Goal: Task Accomplishment & Management: Complete application form

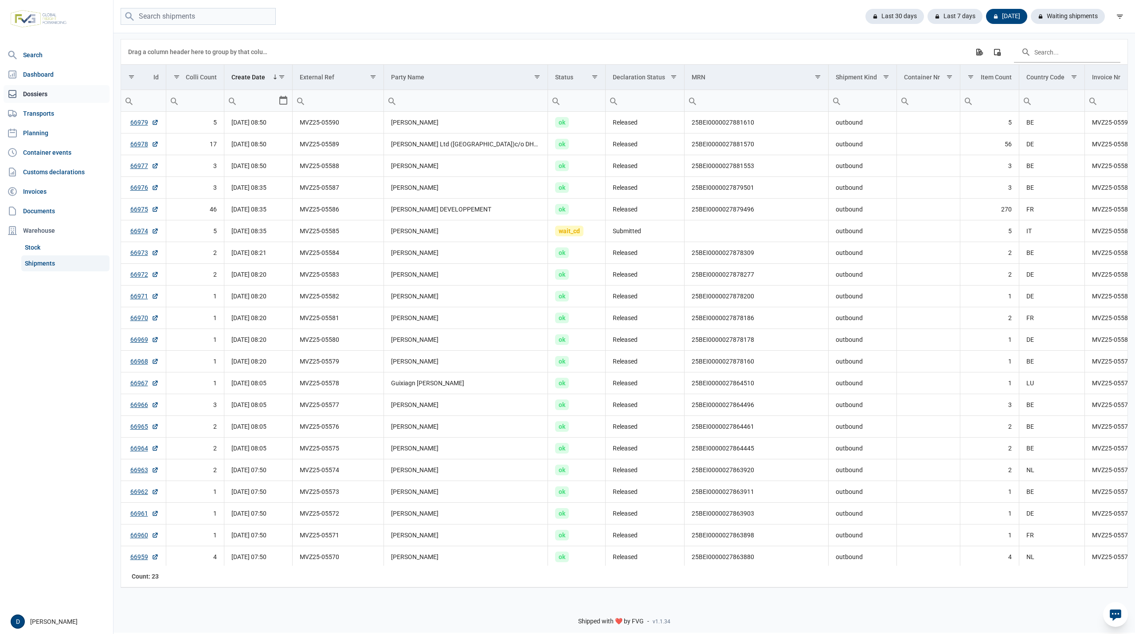
click at [30, 98] on link "Dossiers" at bounding box center [57, 94] width 106 height 18
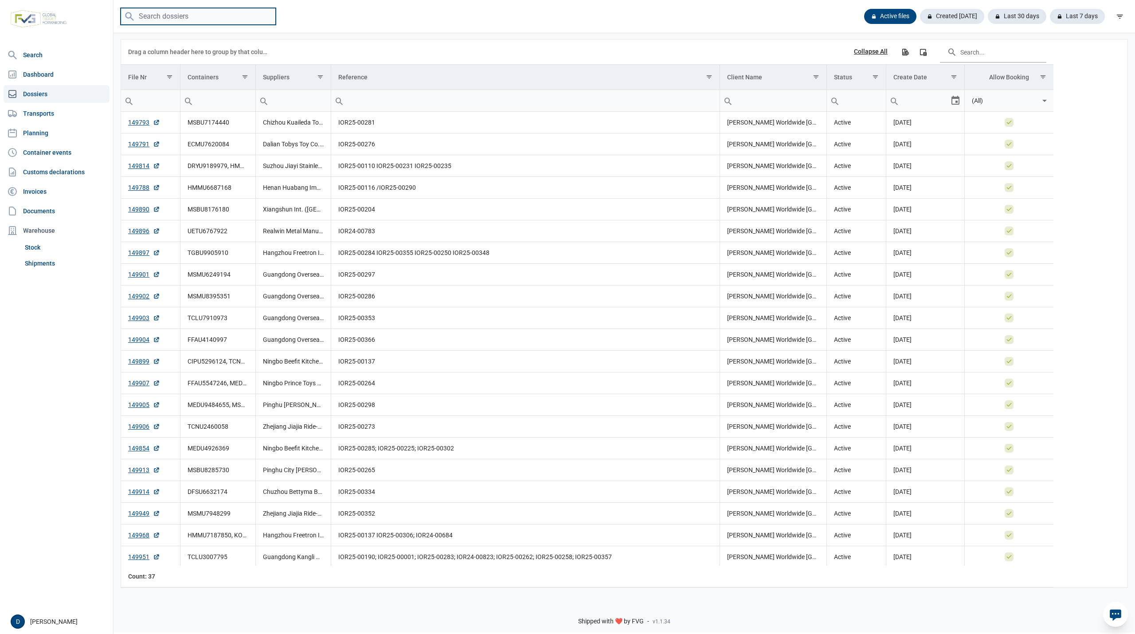
click at [154, 14] on input "search" at bounding box center [198, 16] width 155 height 17
paste input "MIEU2006830"
type input "MIEU2006830"
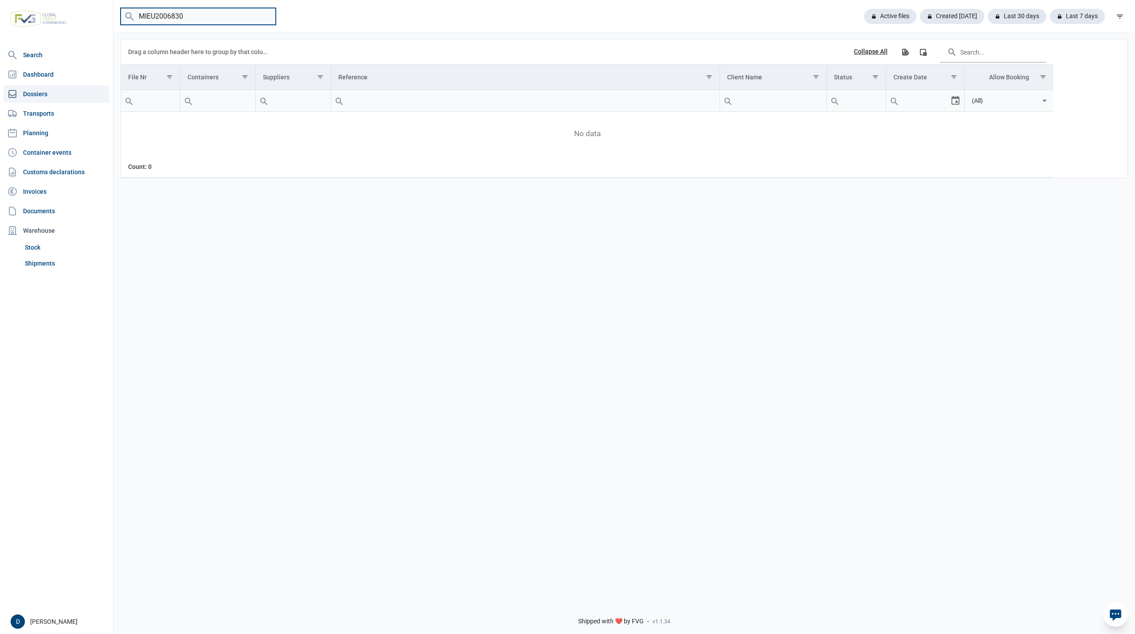
click at [266, 17] on input "MIEU2006830" at bounding box center [198, 16] width 155 height 17
click at [49, 261] on link "Shipments" at bounding box center [65, 263] width 88 height 16
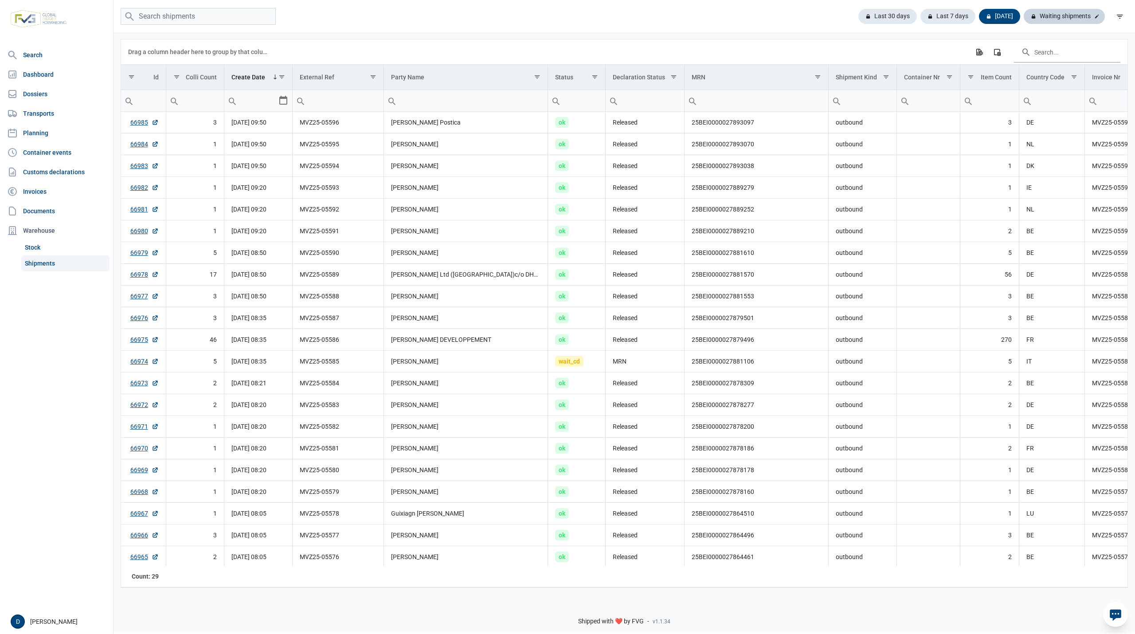
click at [1055, 16] on div "Waiting shipments" at bounding box center [1064, 16] width 81 height 15
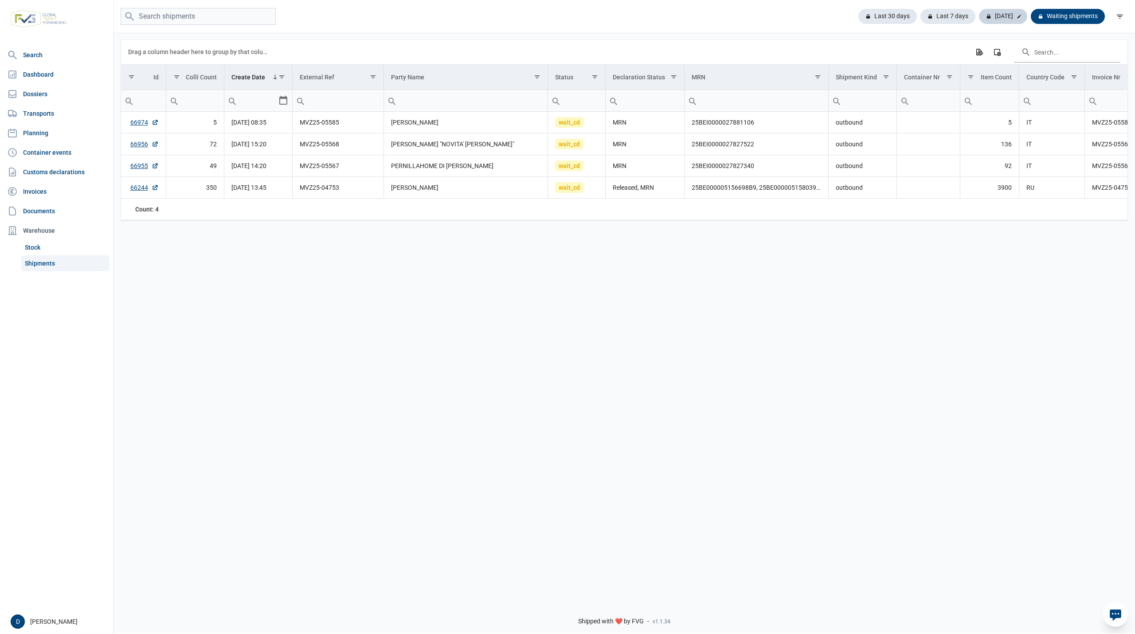
click at [1015, 12] on div "[DATE]" at bounding box center [1003, 16] width 48 height 15
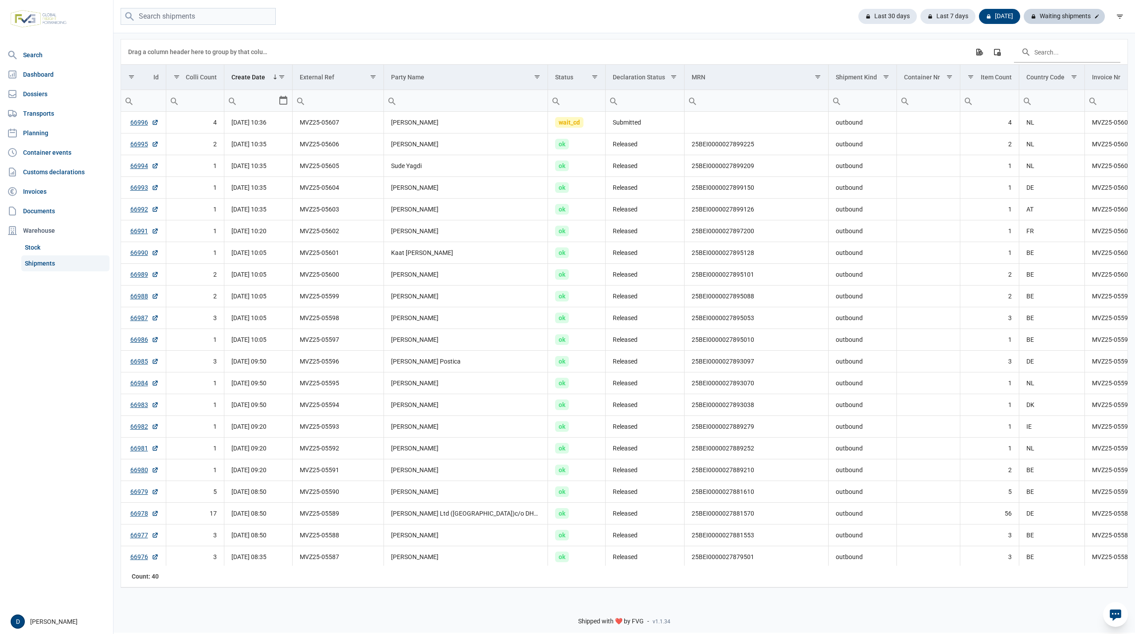
click at [1060, 17] on div "Waiting shipments" at bounding box center [1064, 16] width 81 height 15
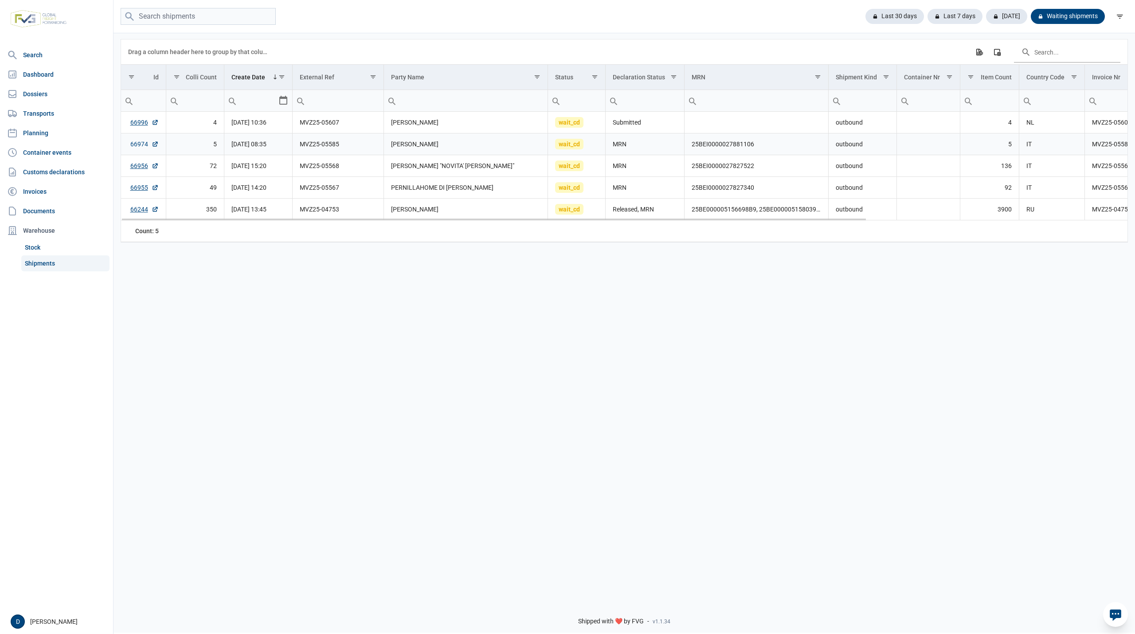
click at [135, 145] on link "66974" at bounding box center [144, 144] width 28 height 9
drag, startPoint x: 692, startPoint y: 146, endPoint x: 754, endPoint y: 149, distance: 62.6
click at [754, 149] on td "25BEI0000027881106" at bounding box center [757, 144] width 144 height 22
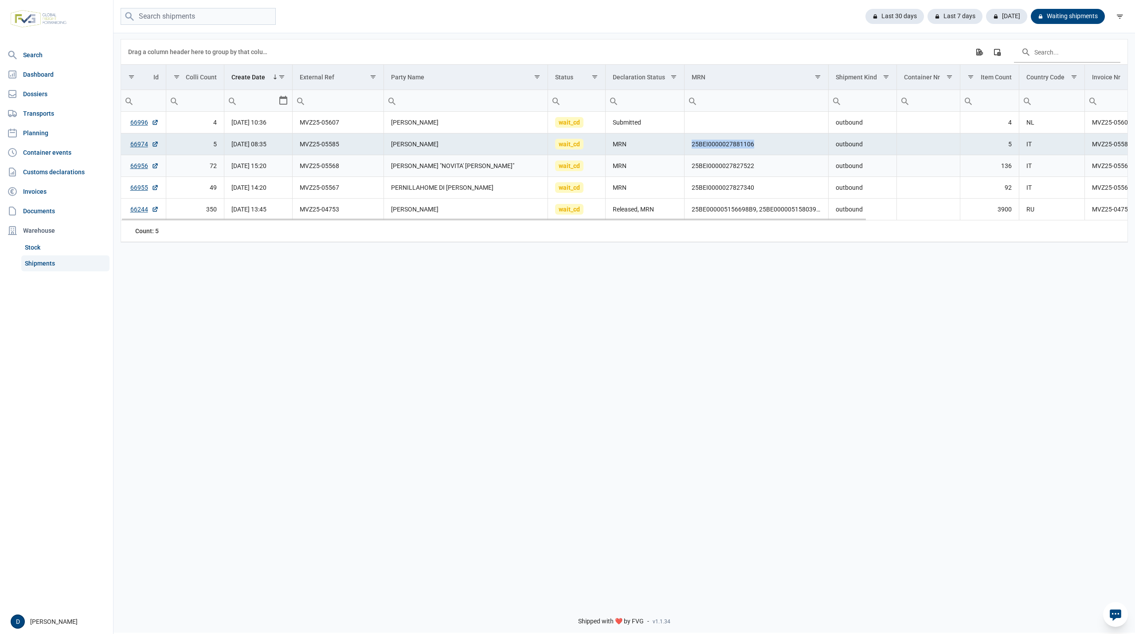
copy td "25BEI0000027881106"
drag, startPoint x: 1121, startPoint y: 0, endPoint x: 749, endPoint y: 12, distance: 372.3
click at [749, 12] on div "Last 30 days Last 7 days Today Waiting shipments" at bounding box center [625, 16] width 1022 height 17
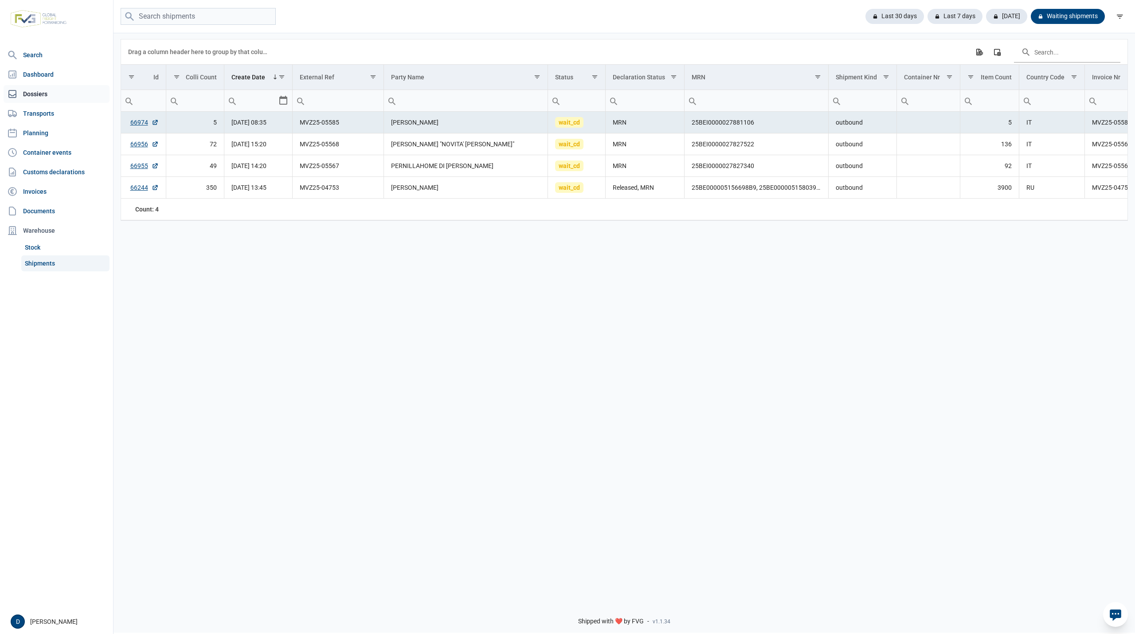
click at [34, 96] on link "Dossiers" at bounding box center [57, 94] width 106 height 18
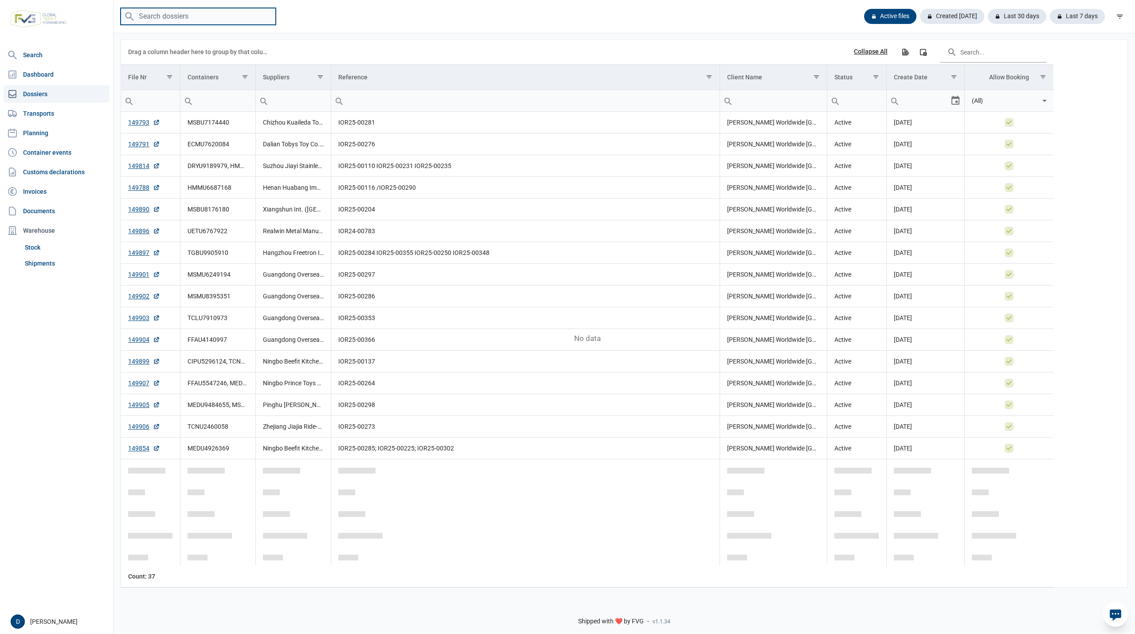
click at [189, 15] on input "search" at bounding box center [198, 16] width 155 height 17
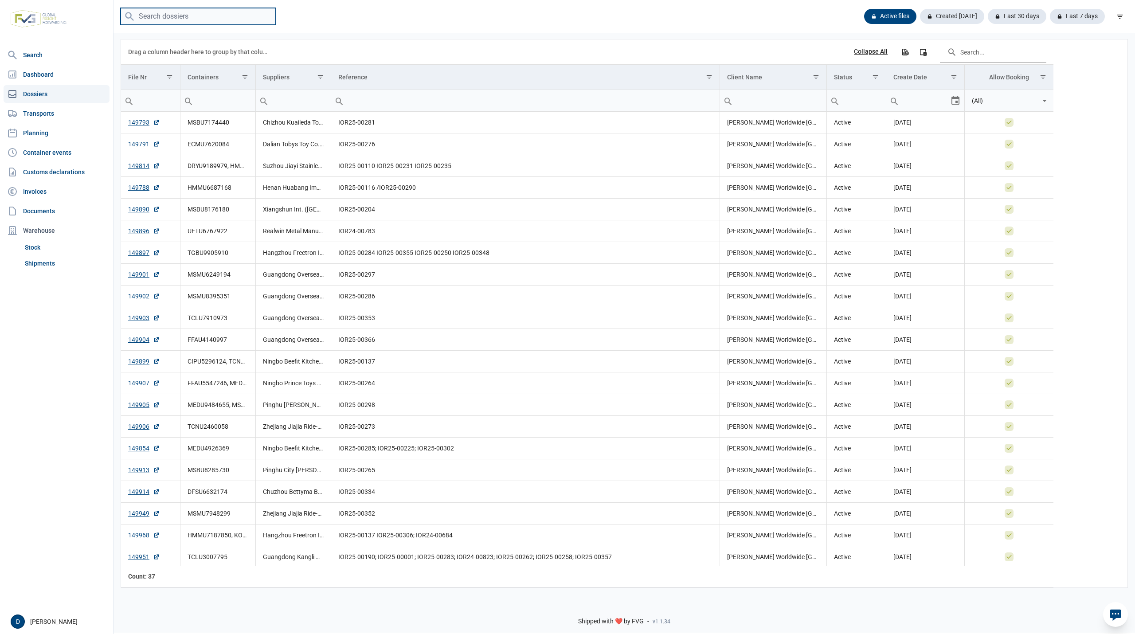
paste input "149913"
type input "149913"
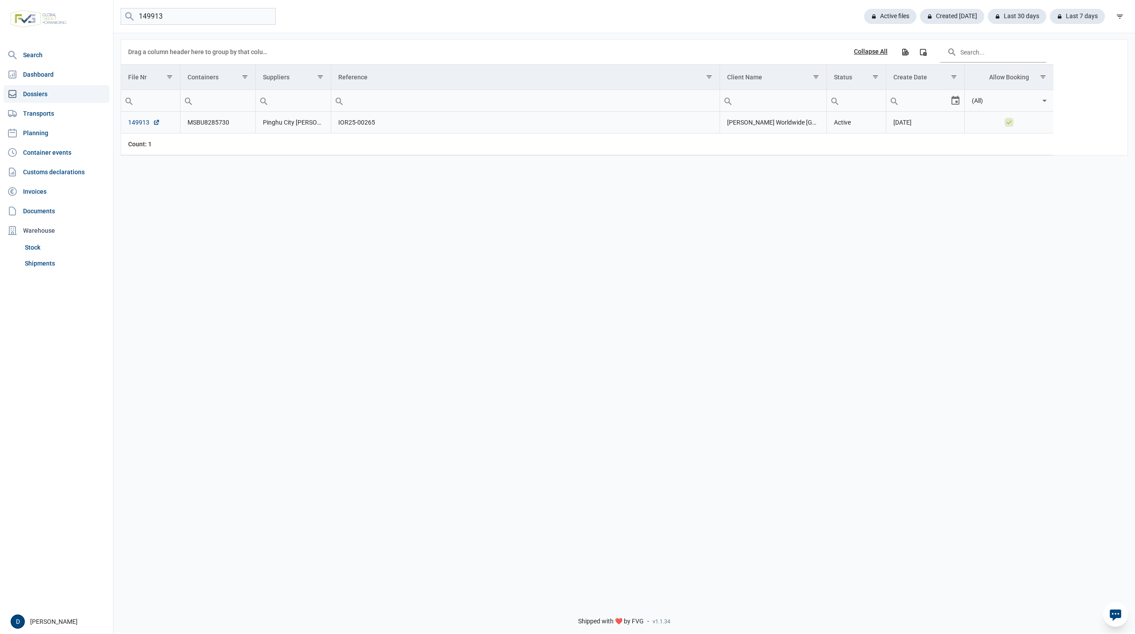
click at [133, 122] on link "149913" at bounding box center [144, 122] width 32 height 9
drag, startPoint x: 186, startPoint y: 126, endPoint x: 233, endPoint y: 128, distance: 46.6
click at [233, 128] on td "MSBU8285730" at bounding box center [217, 123] width 75 height 22
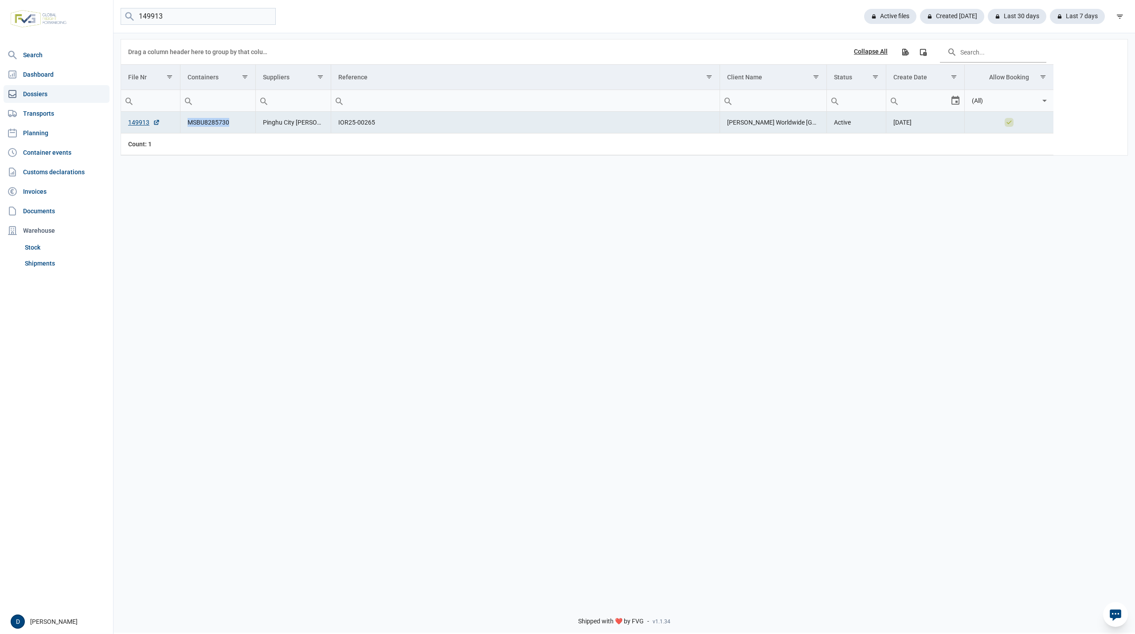
copy td "MSBU8285730"
click at [132, 121] on link "149913" at bounding box center [144, 122] width 32 height 9
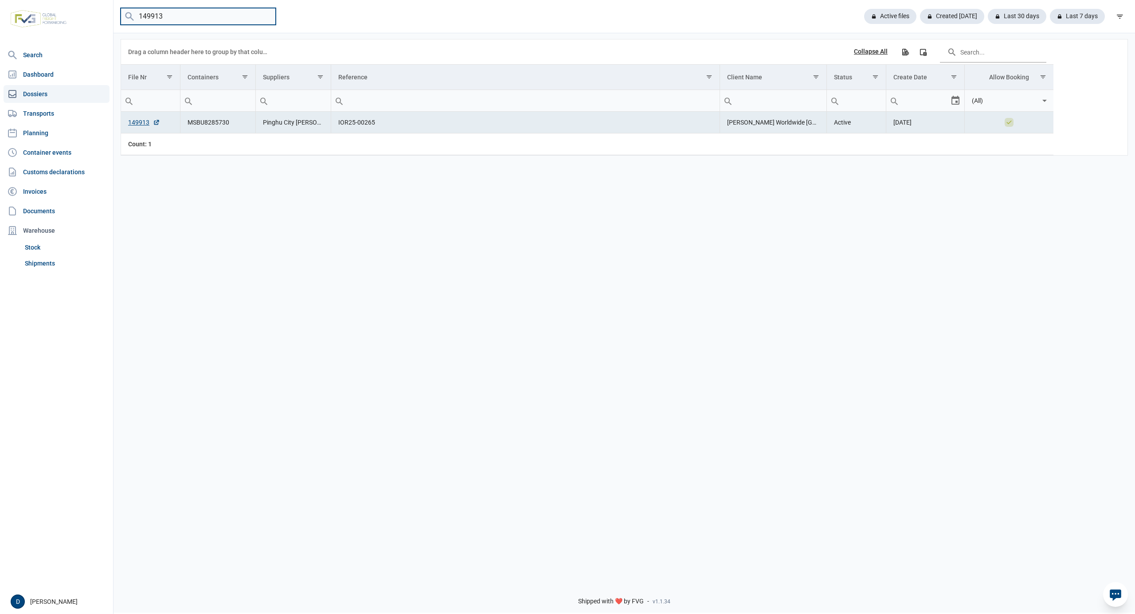
drag, startPoint x: 183, startPoint y: 18, endPoint x: 127, endPoint y: 20, distance: 56.3
click at [127, 20] on menu "149913" at bounding box center [198, 16] width 155 height 17
paste input "UETU6767922"
type input "UETU6767922"
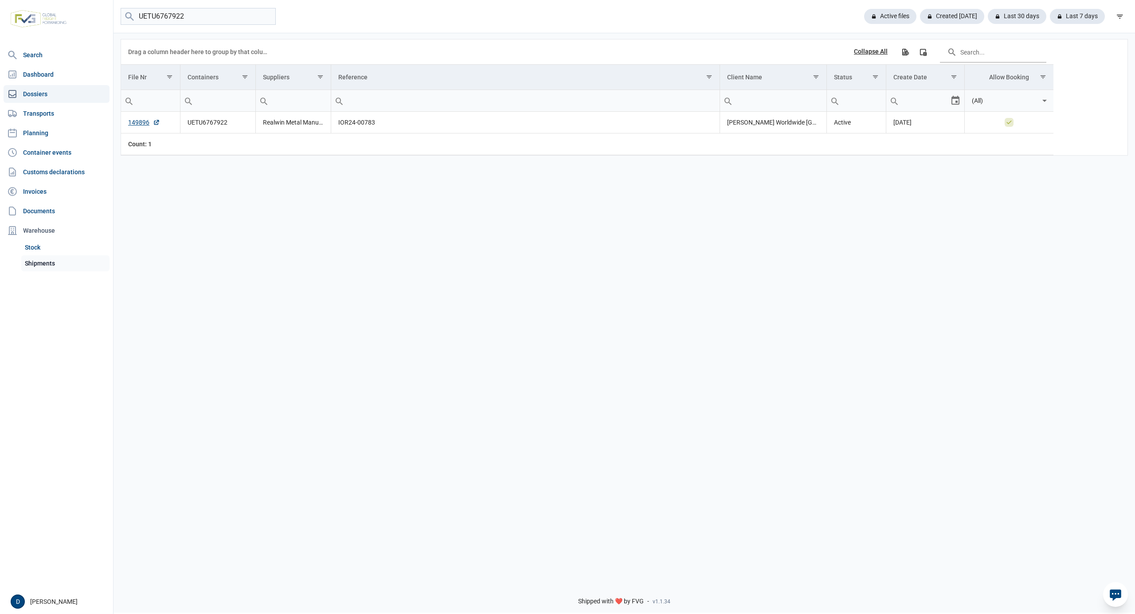
click at [45, 261] on link "Shipments" at bounding box center [65, 263] width 88 height 16
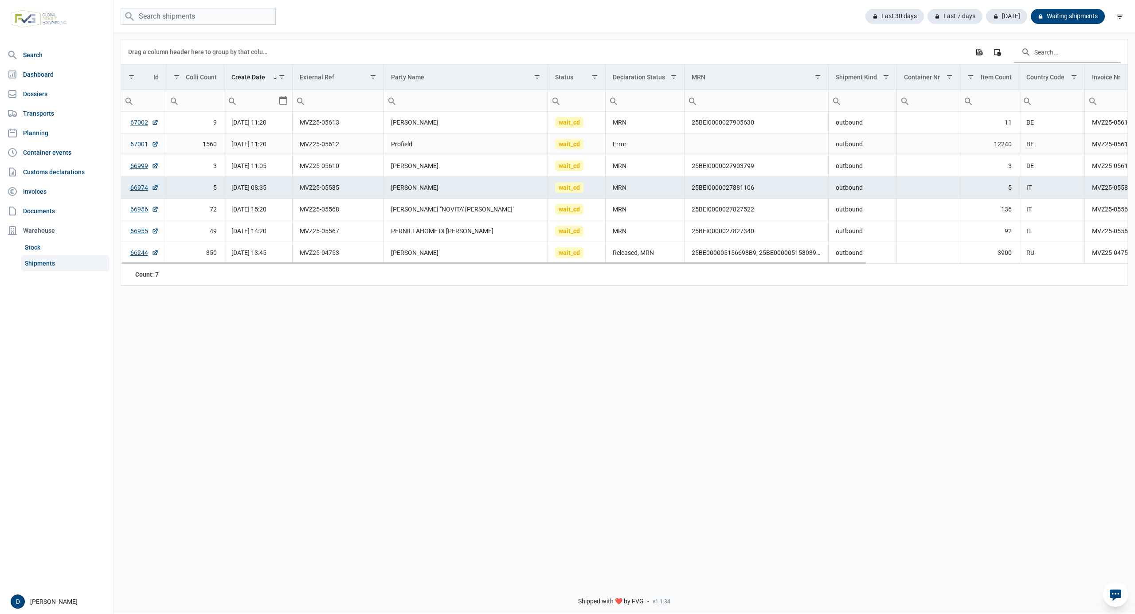
click at [141, 144] on link "67001" at bounding box center [144, 144] width 28 height 9
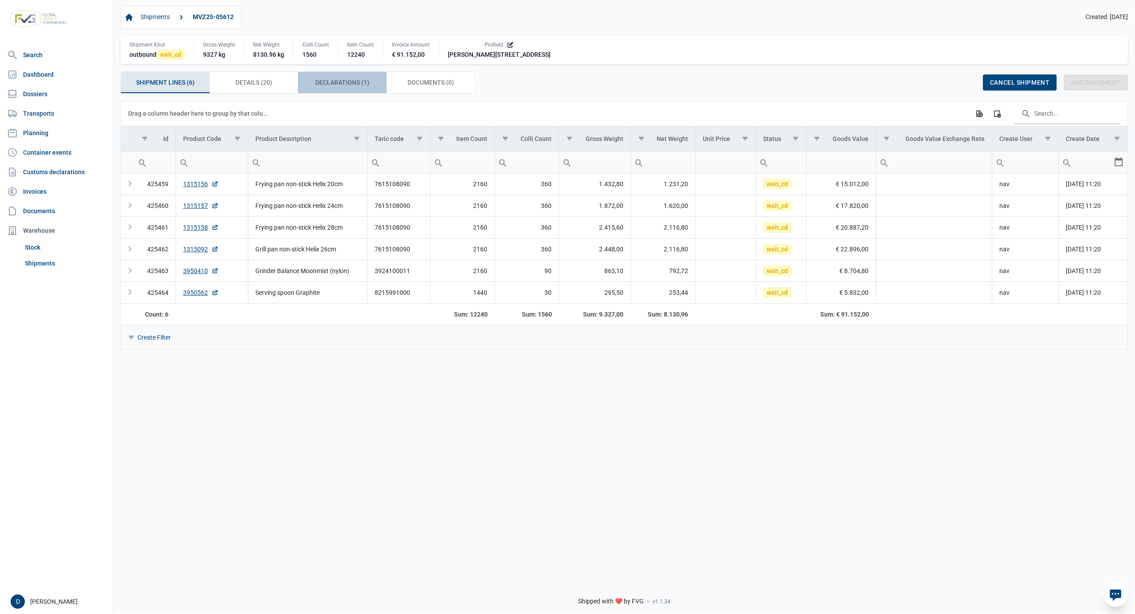
click at [346, 83] on span "Declarations (1) Declarations (1)" at bounding box center [342, 82] width 54 height 11
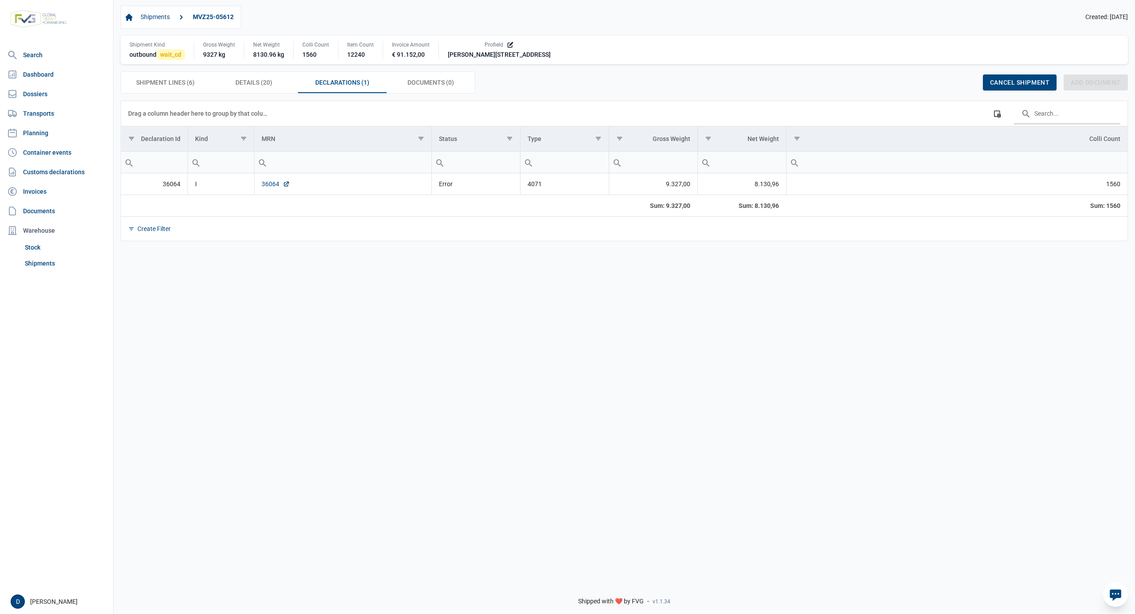
click at [263, 187] on link "36064" at bounding box center [276, 184] width 28 height 9
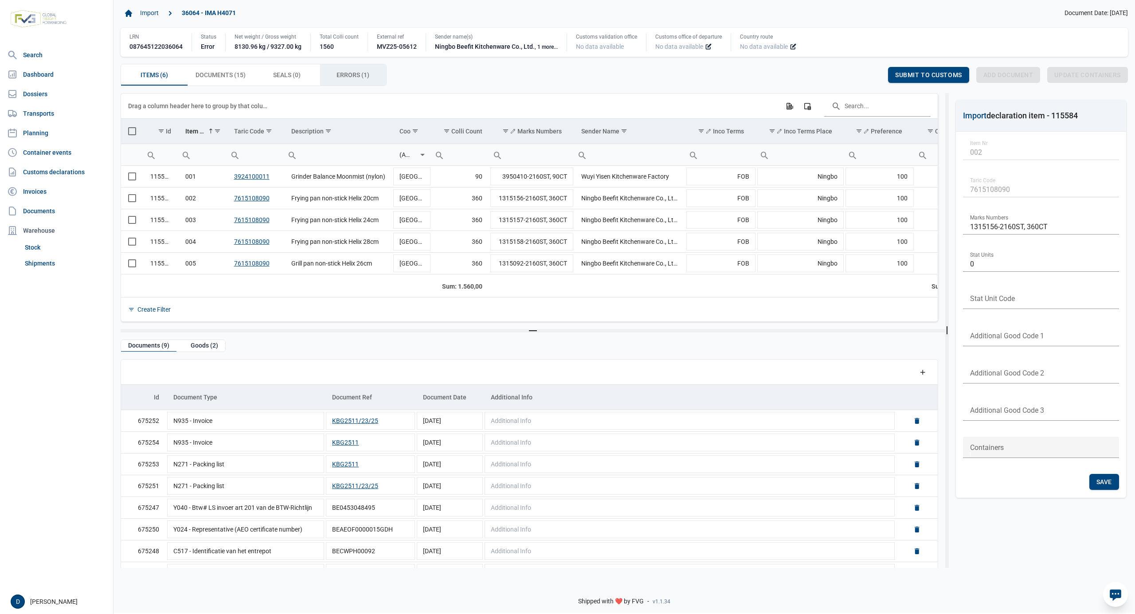
click at [349, 74] on span "Errors (1) Errors (1)" at bounding box center [353, 75] width 33 height 11
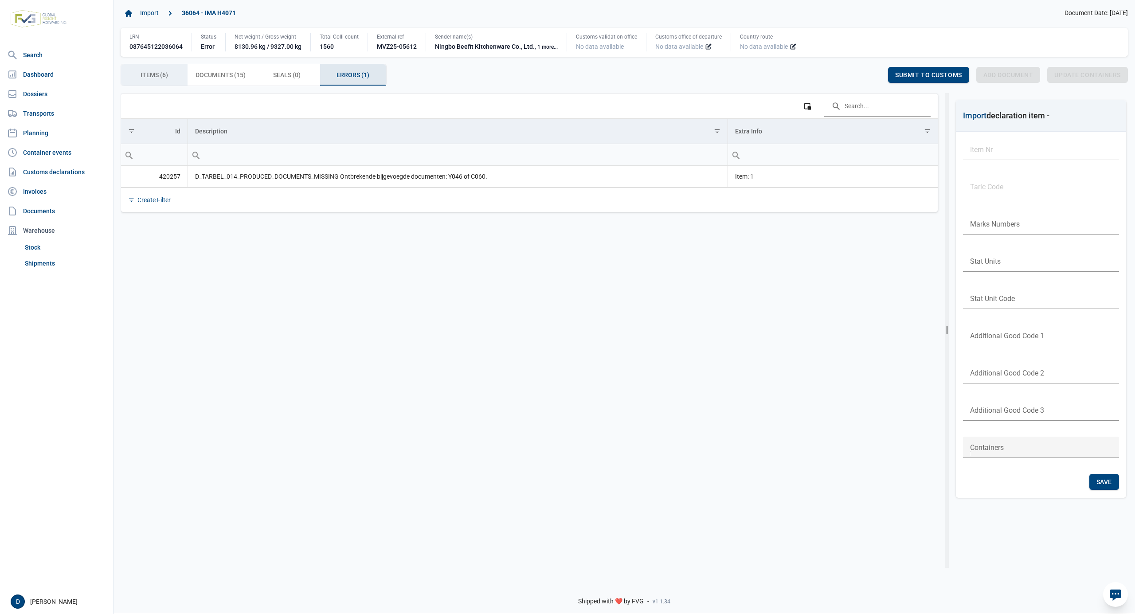
click at [161, 80] on span "Items (6) Items (6)" at bounding box center [154, 75] width 27 height 11
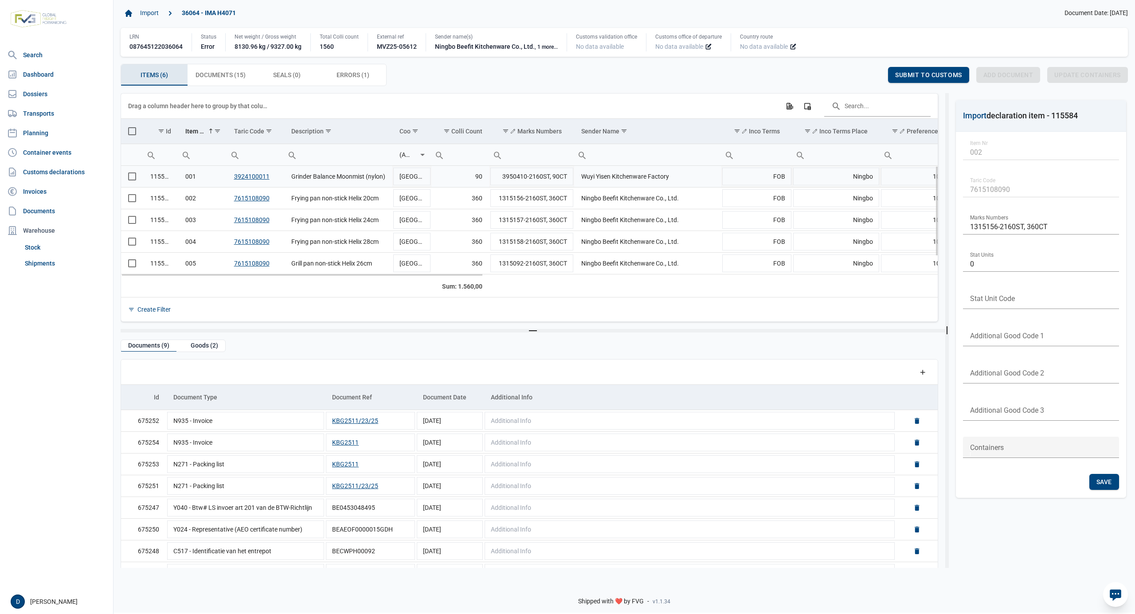
click at [133, 180] on span "Select row" at bounding box center [132, 177] width 8 height 8
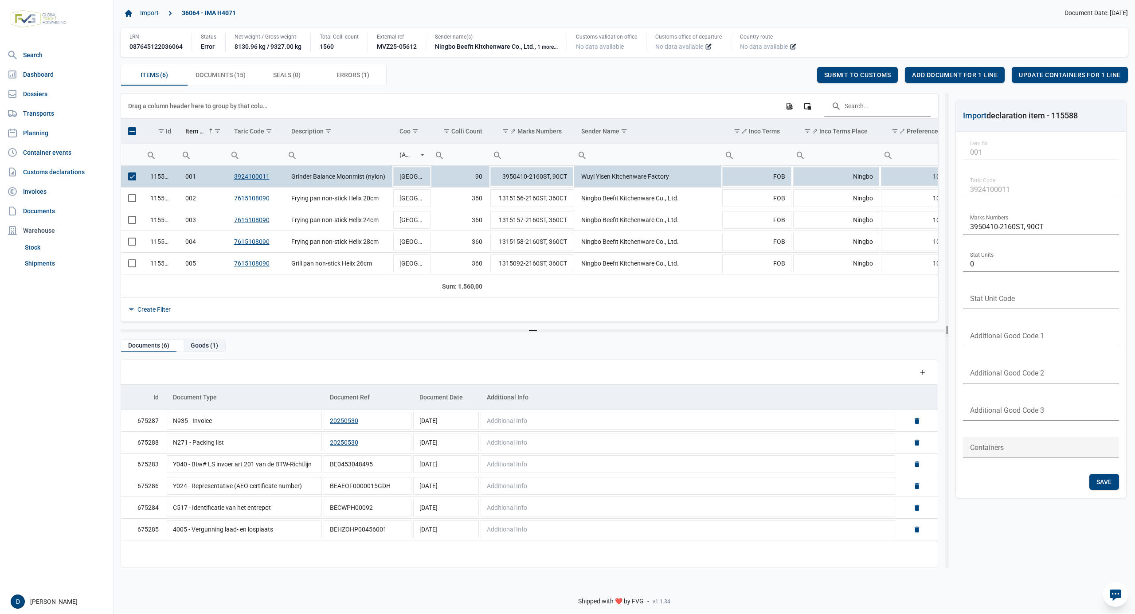
click at [199, 348] on div "Goods (1)" at bounding box center [205, 346] width 42 height 12
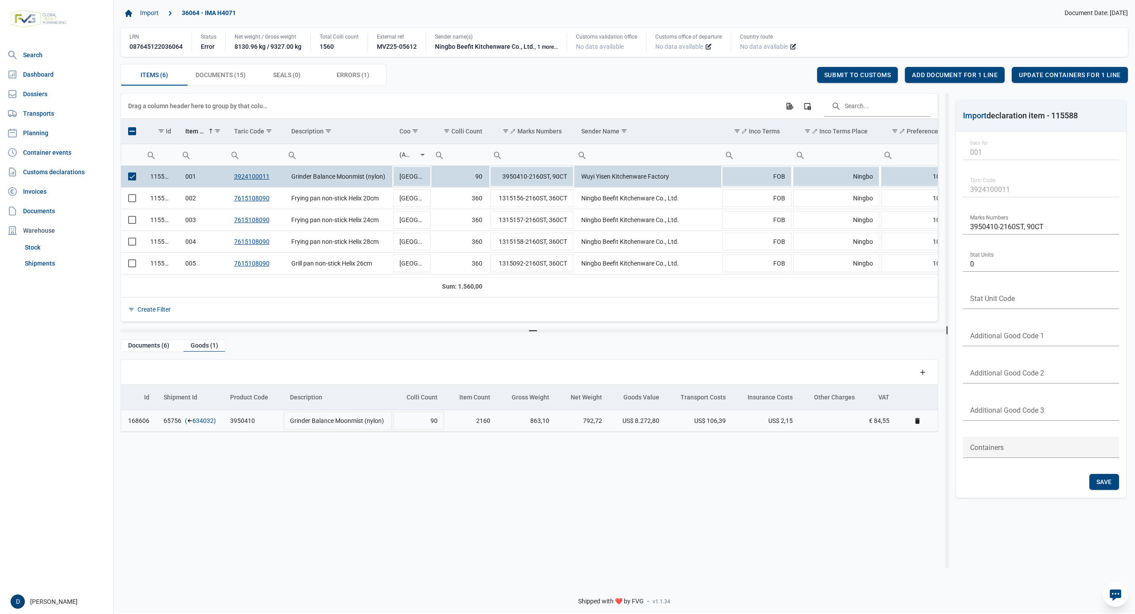
click at [197, 422] on link "634032" at bounding box center [202, 420] width 21 height 9
click at [973, 75] on span "Add document for 1 line" at bounding box center [955, 74] width 86 height 7
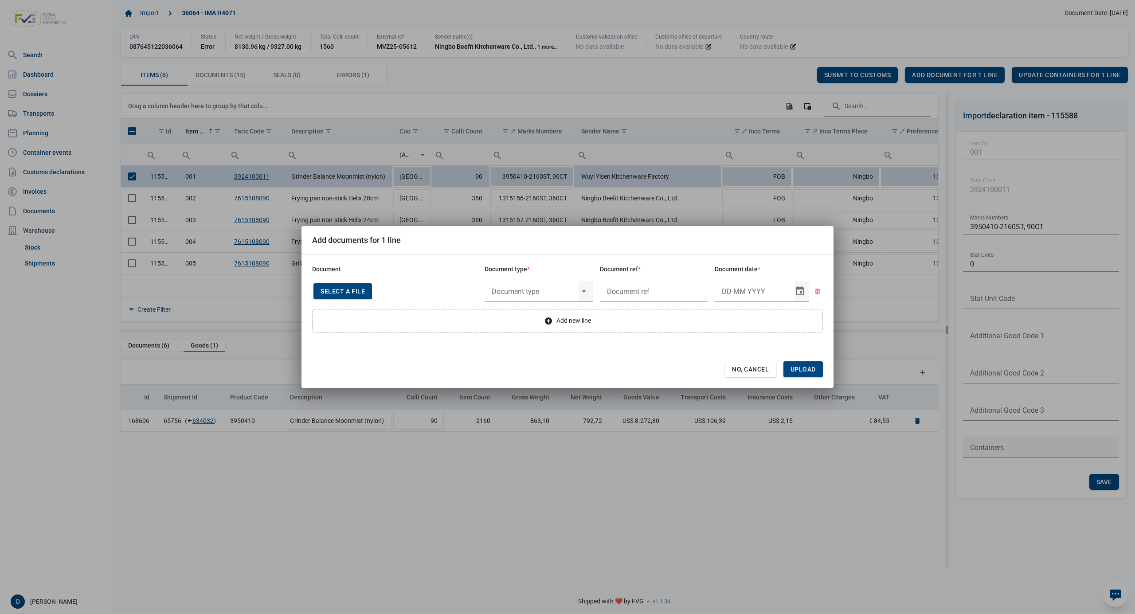
click at [346, 290] on span "Select a file" at bounding box center [343, 291] width 44 height 7
type input "CHEDD.BE.2025.0003708"
click at [532, 292] on input "text" at bounding box center [532, 291] width 94 height 23
click at [532, 318] on div "C060 - Declaration kitchenware ex CN of HK 284/2011" at bounding box center [539, 316] width 108 height 21
type input "C060 - Declaration kitchenware ex CN of HK 284/2011"
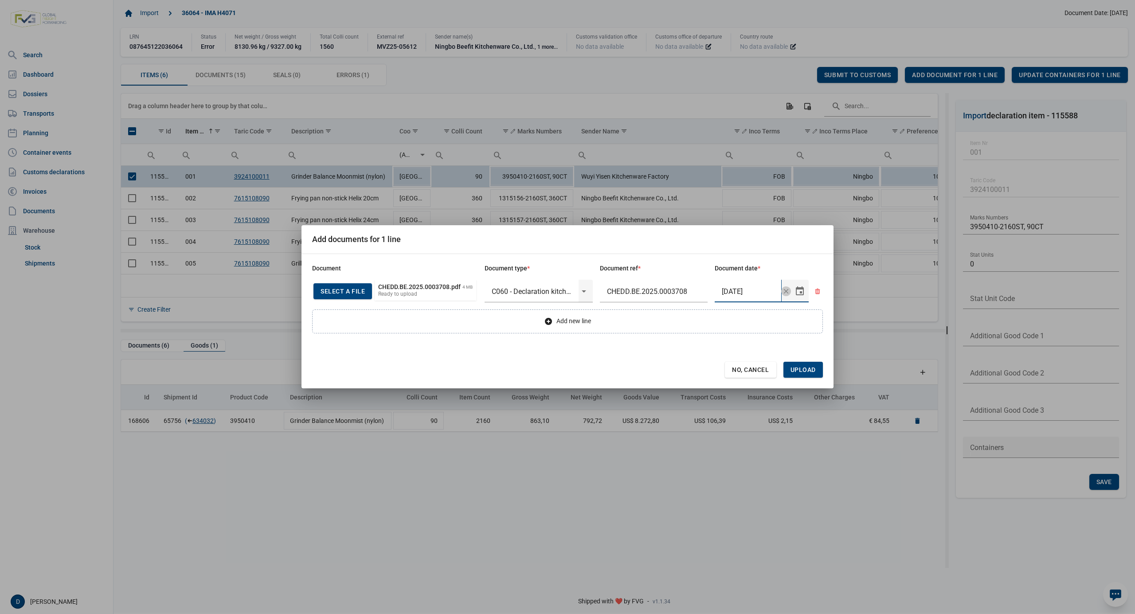
type input "21-8-2025"
click at [808, 372] on span "Upload" at bounding box center [803, 369] width 25 height 7
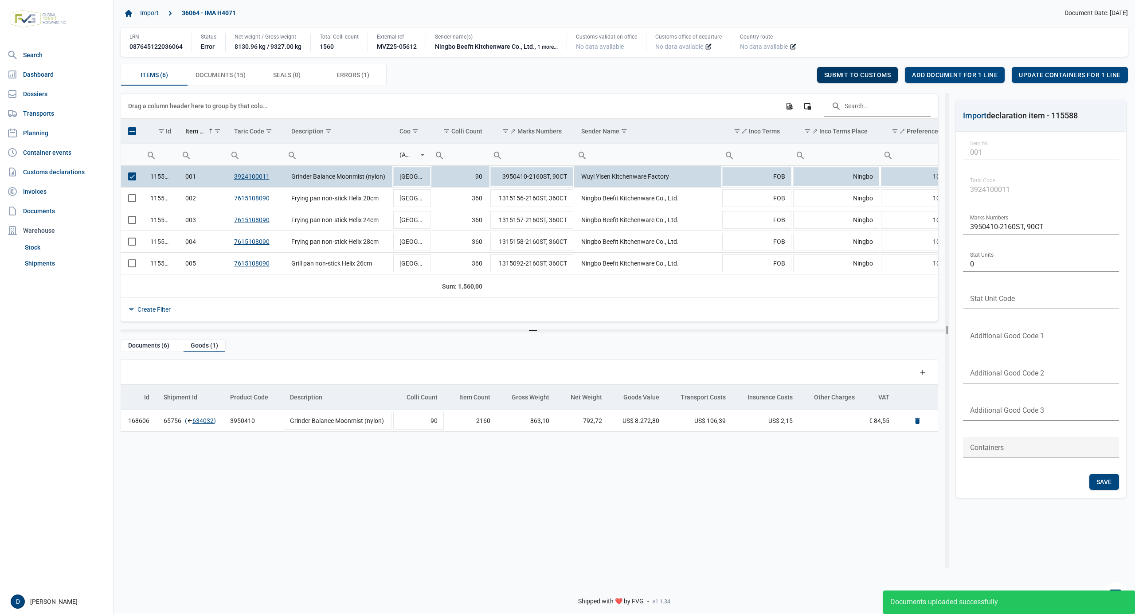
click at [861, 78] on span "Submit to customs" at bounding box center [857, 74] width 67 height 7
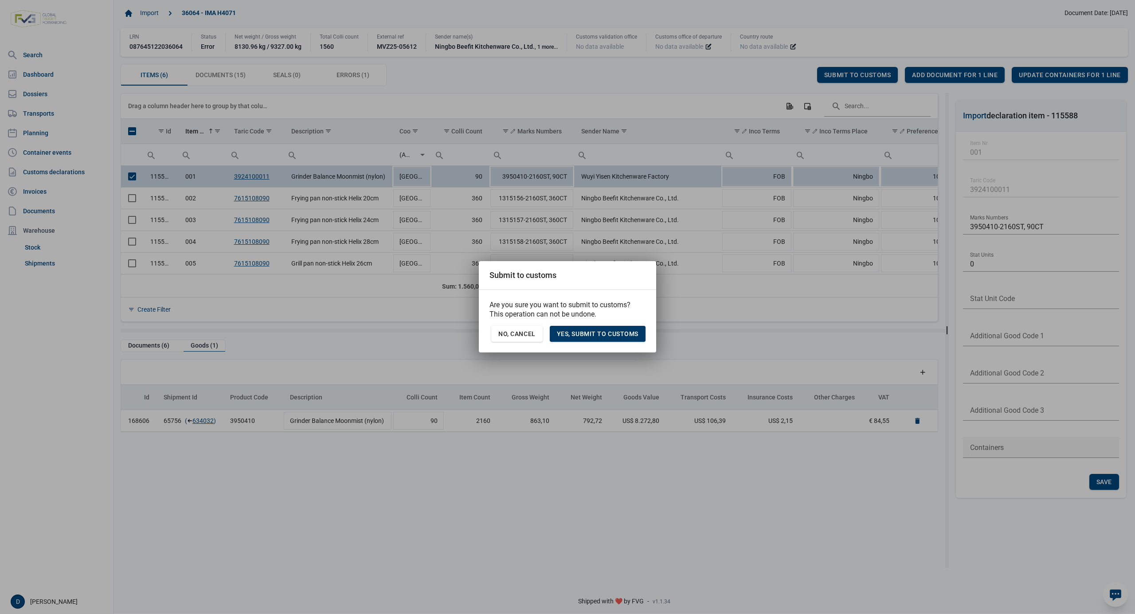
click at [597, 332] on span "Yes, Submit to customs" at bounding box center [598, 333] width 82 height 7
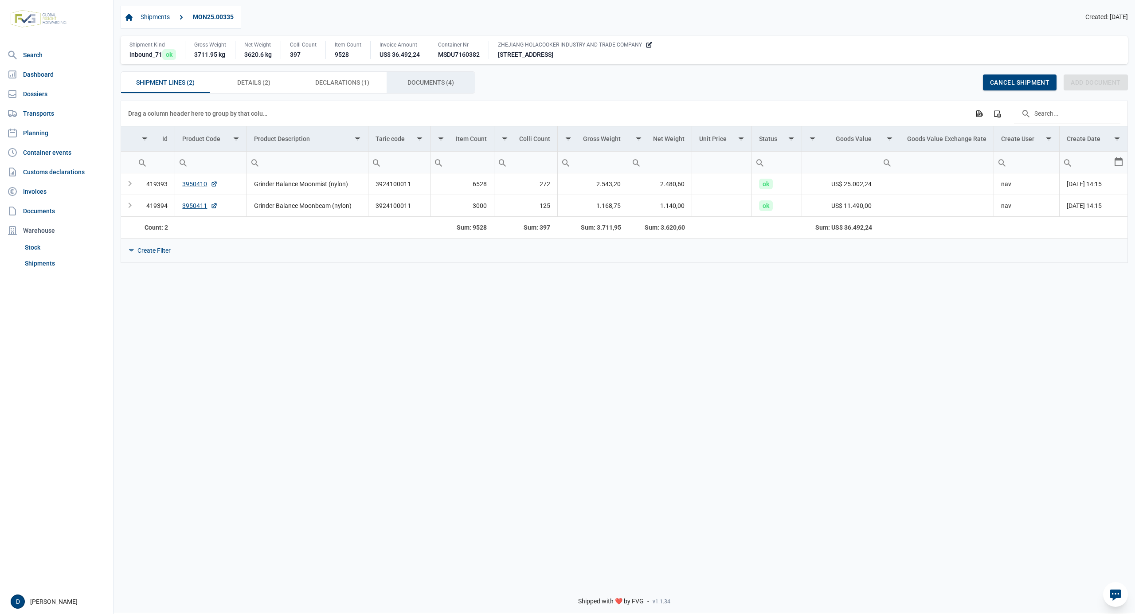
click at [430, 82] on span "Documents (4) Documents (4)" at bounding box center [431, 82] width 47 height 11
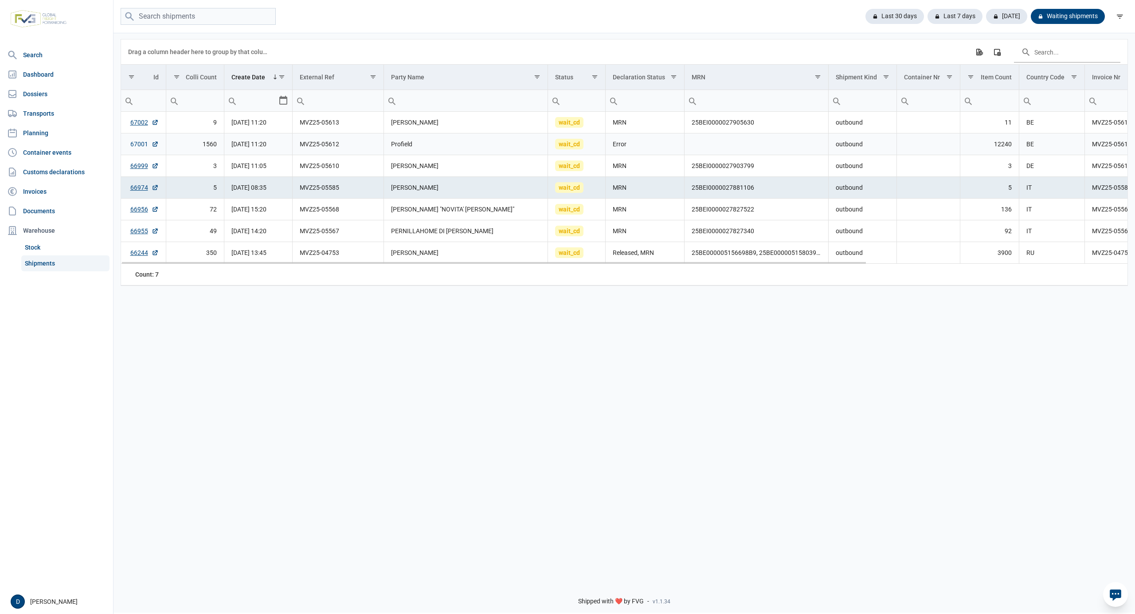
click at [141, 144] on link "67001" at bounding box center [144, 144] width 28 height 9
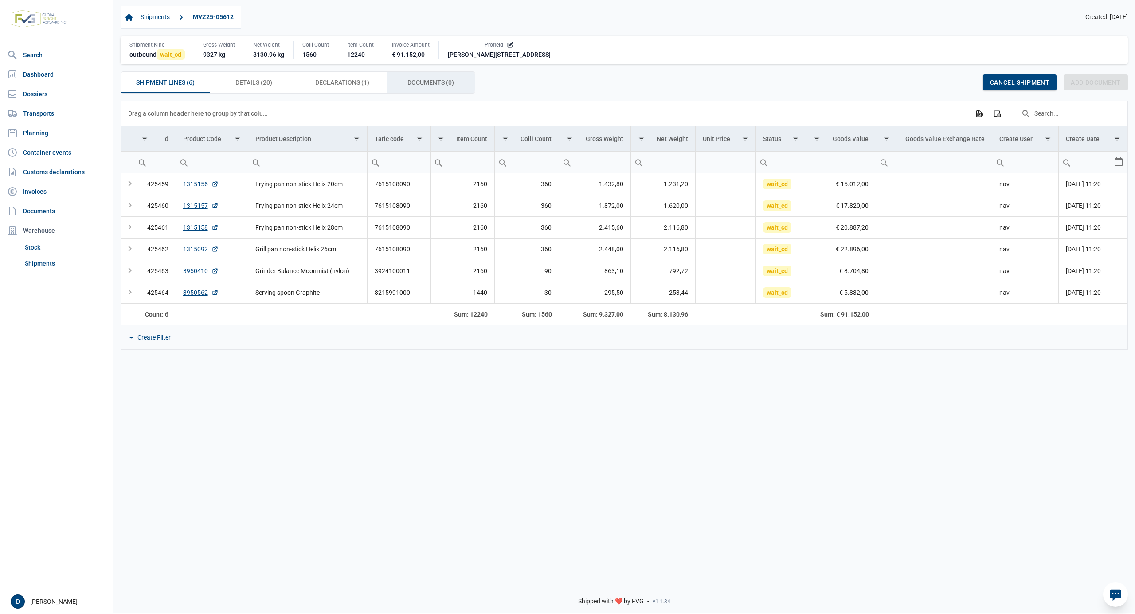
click at [417, 82] on span "Documents (0) Documents (0)" at bounding box center [431, 82] width 47 height 11
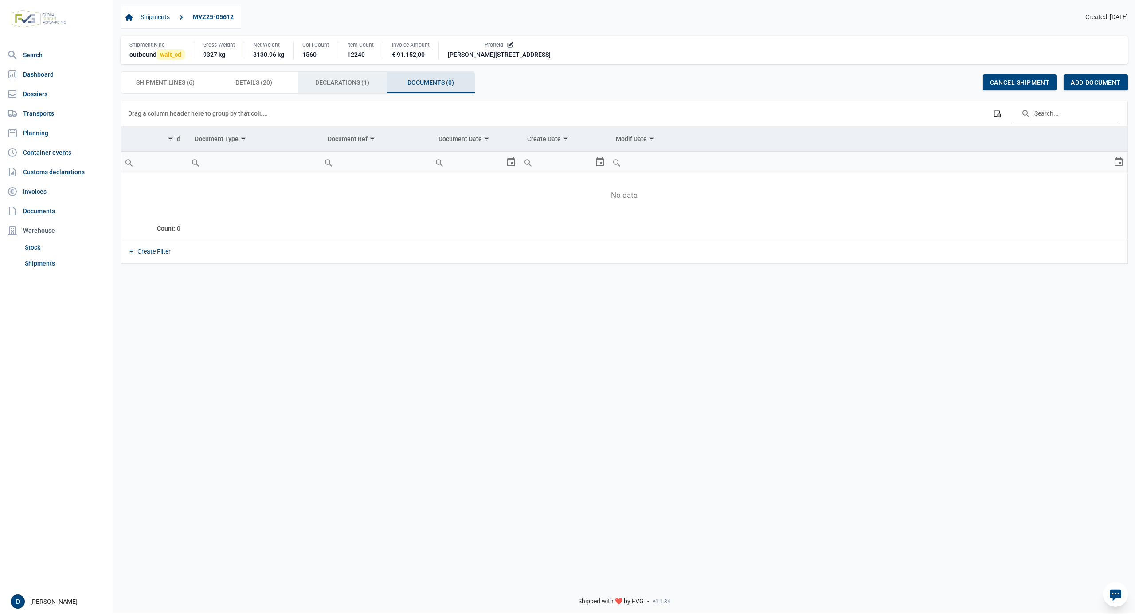
click at [341, 82] on span "Declarations (1) Declarations (1)" at bounding box center [342, 82] width 54 height 11
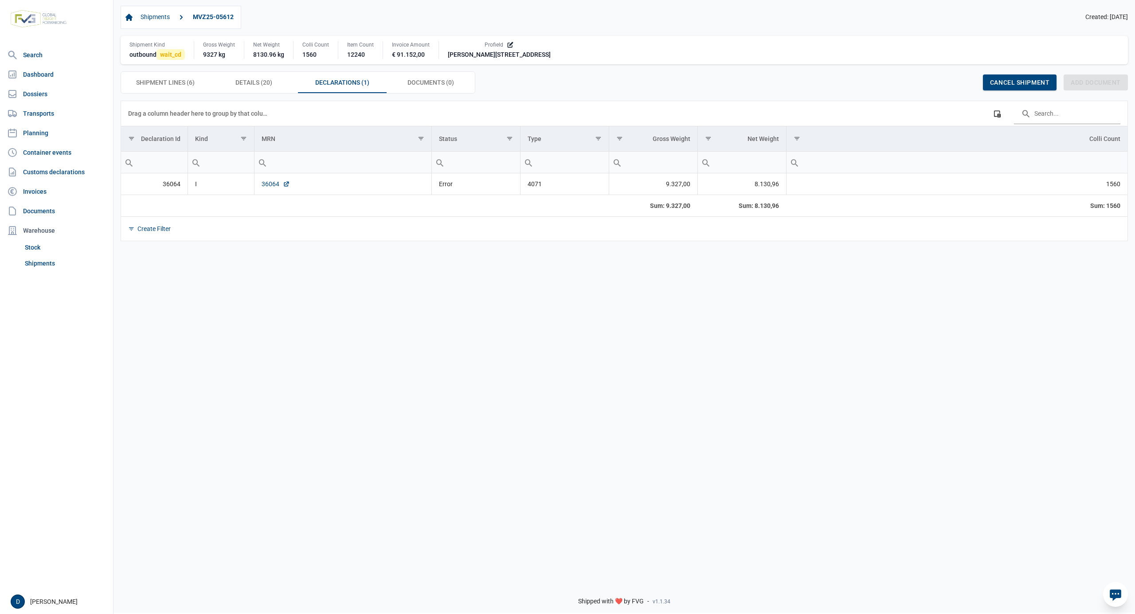
click at [267, 183] on link "36064" at bounding box center [276, 184] width 28 height 9
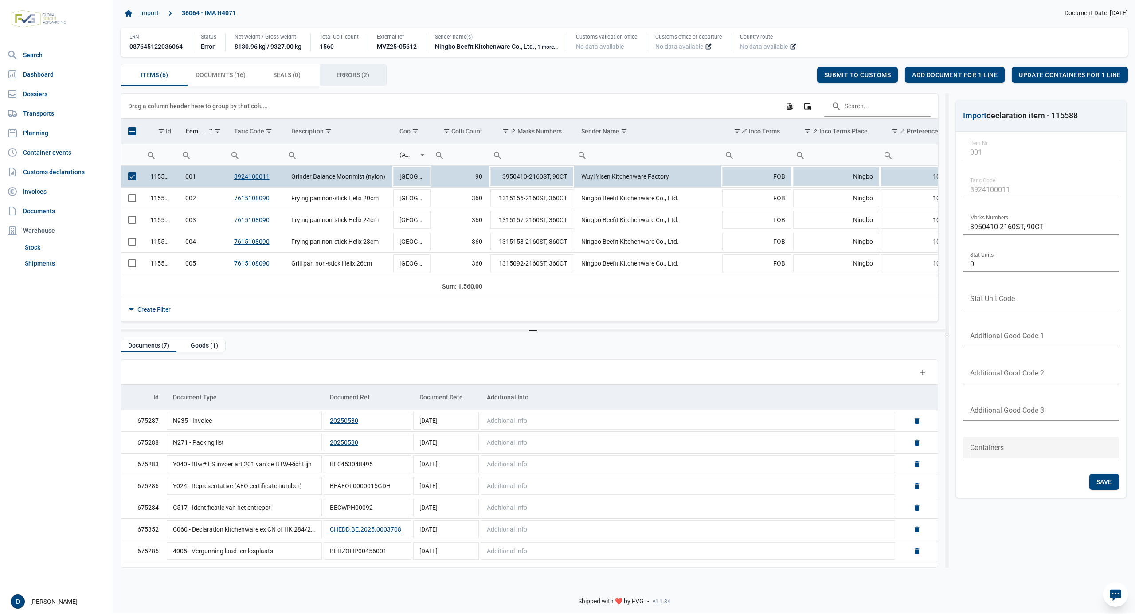
click at [341, 73] on span "Errors (2) Errors (2)" at bounding box center [353, 75] width 33 height 11
